Goal: Check status

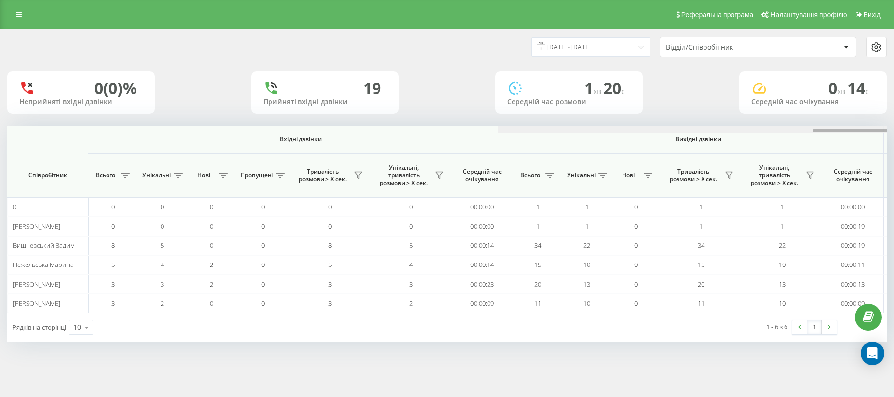
click at [890, 139] on div "[DATE] - [DATE] Відділ/Співробітник 0 (0)% Неприйняті вхідні дзвінки 19 Прийнят…" at bounding box center [447, 195] width 894 height 332
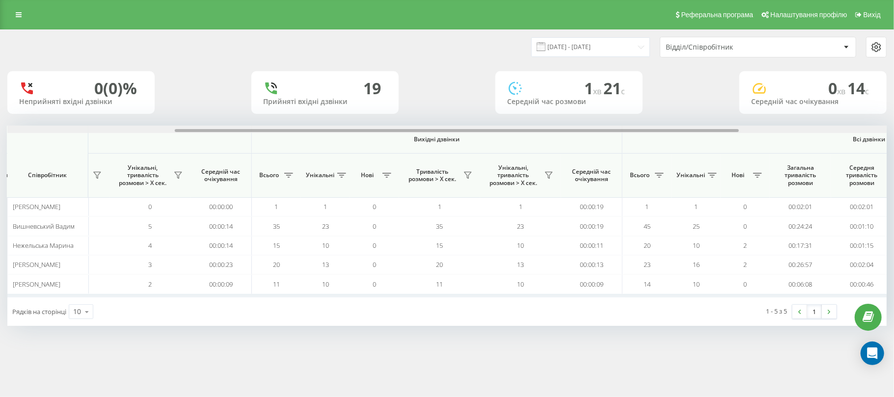
scroll to position [0, 490]
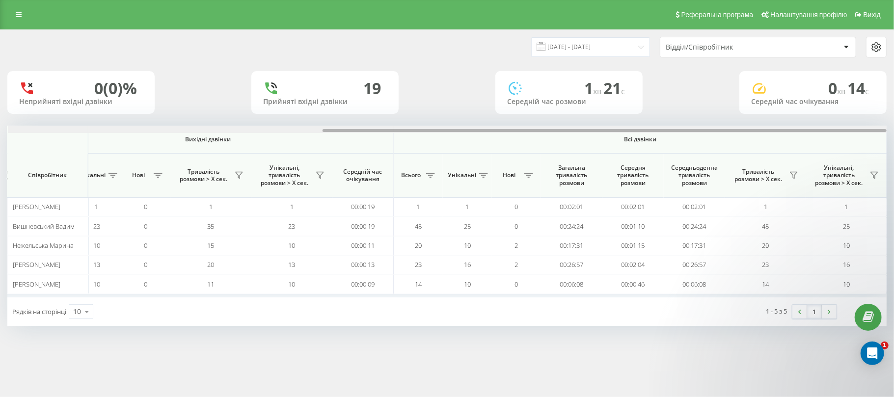
drag, startPoint x: 0, startPoint y: 0, endPoint x: 795, endPoint y: 150, distance: 809.0
click at [795, 150] on div "Вхідні дзвінки Вихідні дзвінки Всі дзвінки Співробітник Всього Унікальні Нові П…" at bounding box center [446, 212] width 879 height 172
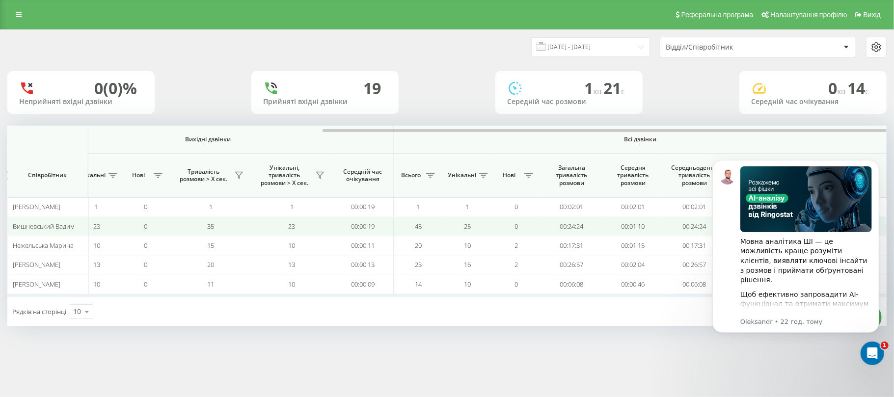
scroll to position [0, 0]
